Goal: Communication & Community: Ask a question

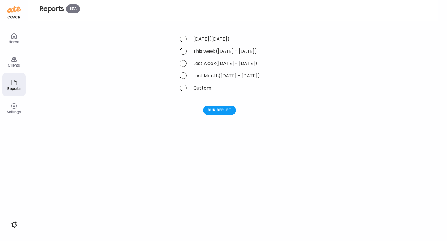
scroll to position [6, 0]
click at [16, 39] on icon at bounding box center [13, 35] width 7 height 7
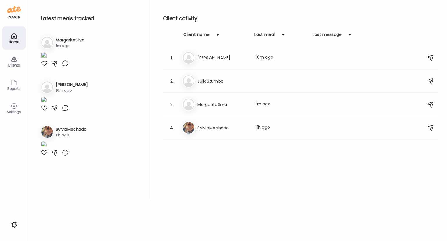
click at [13, 62] on icon at bounding box center [13, 59] width 7 height 7
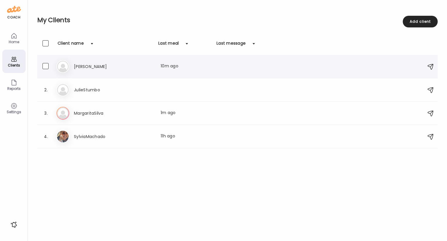
click at [78, 66] on h3 "[PERSON_NAME]" at bounding box center [99, 66] width 51 height 7
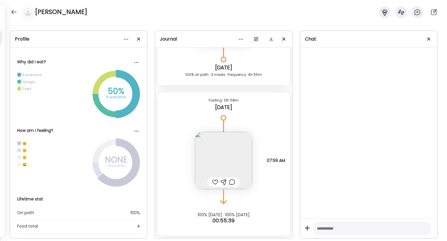
scroll to position [250, 0]
click at [351, 80] on div at bounding box center [369, 132] width 137 height 170
click at [336, 230] on textarea at bounding box center [367, 228] width 100 height 7
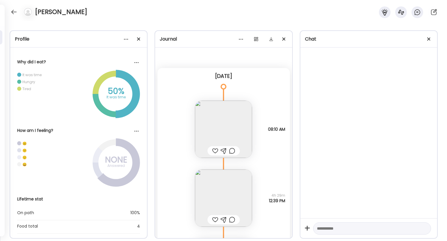
scroll to position [1, 0]
click at [12, 13] on div at bounding box center [13, 11] width 9 height 9
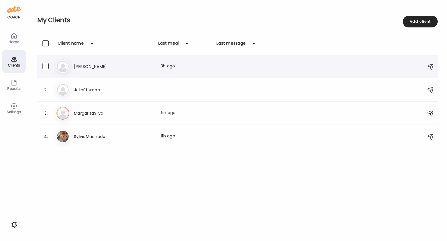
click at [81, 64] on h3 "[PERSON_NAME]" at bounding box center [99, 66] width 51 height 7
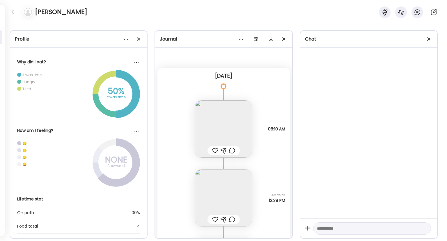
scroll to position [1, 0]
click at [16, 14] on div at bounding box center [13, 11] width 9 height 9
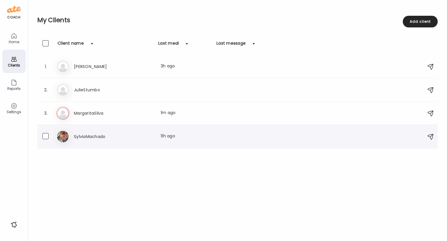
click at [101, 136] on h3 "SylviaMachado" at bounding box center [99, 136] width 51 height 7
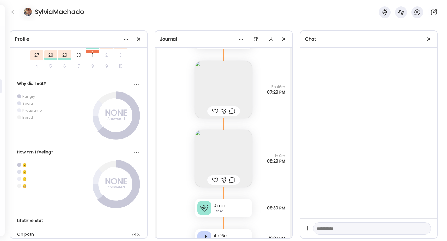
scroll to position [2283, 0]
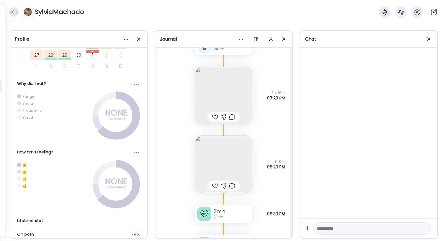
click at [14, 12] on div at bounding box center [13, 11] width 9 height 9
